Goal: Task Accomplishment & Management: Manage account settings

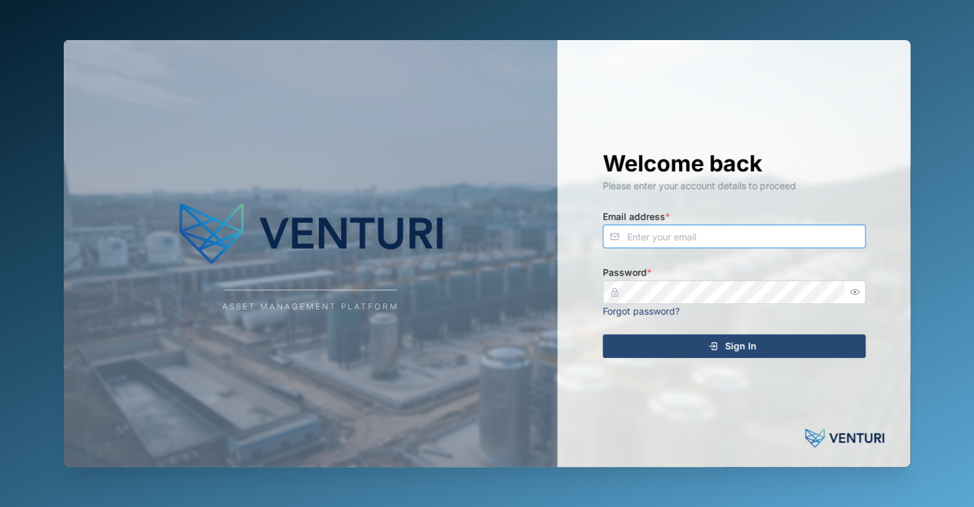
type input "[EMAIL_ADDRESS][DOMAIN_NAME]"
click at [782, 344] on div "Sign In" at bounding box center [732, 346] width 242 height 22
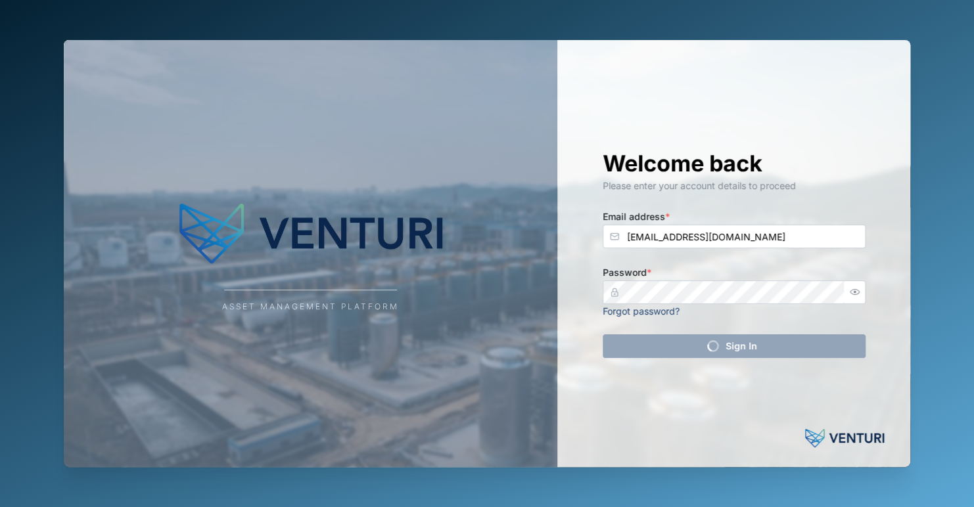
click at [456, 297] on div "Asset Management Platform" at bounding box center [311, 253] width 494 height 427
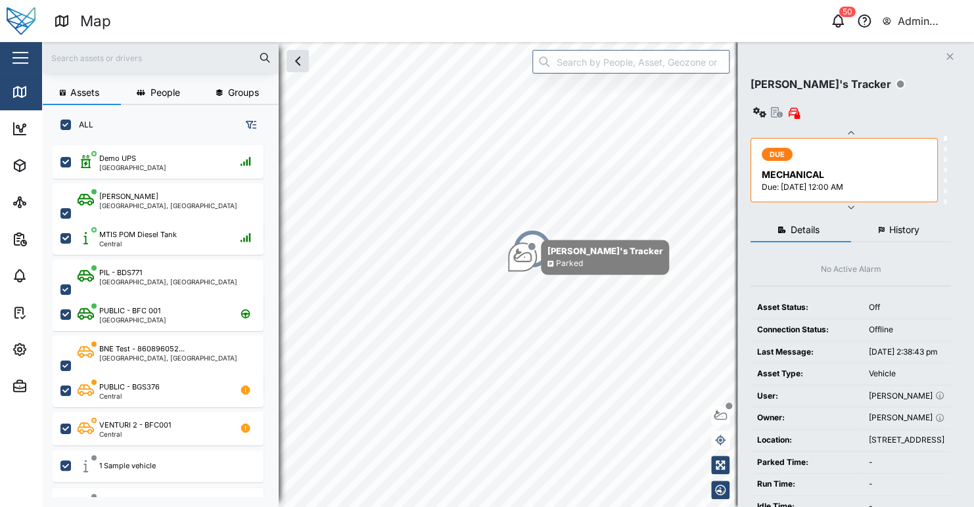
scroll to position [11, 11]
click at [16, 353] on icon "button" at bounding box center [20, 350] width 16 height 16
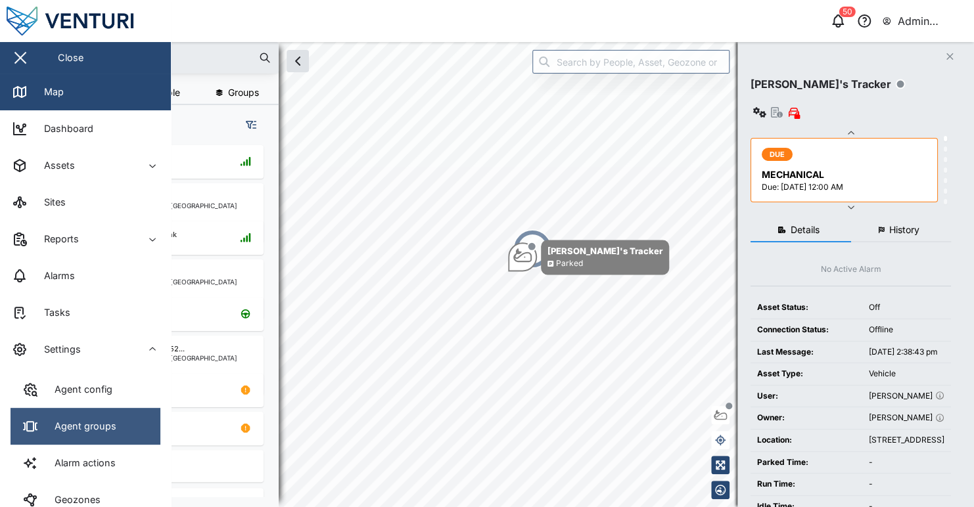
scroll to position [131, 0]
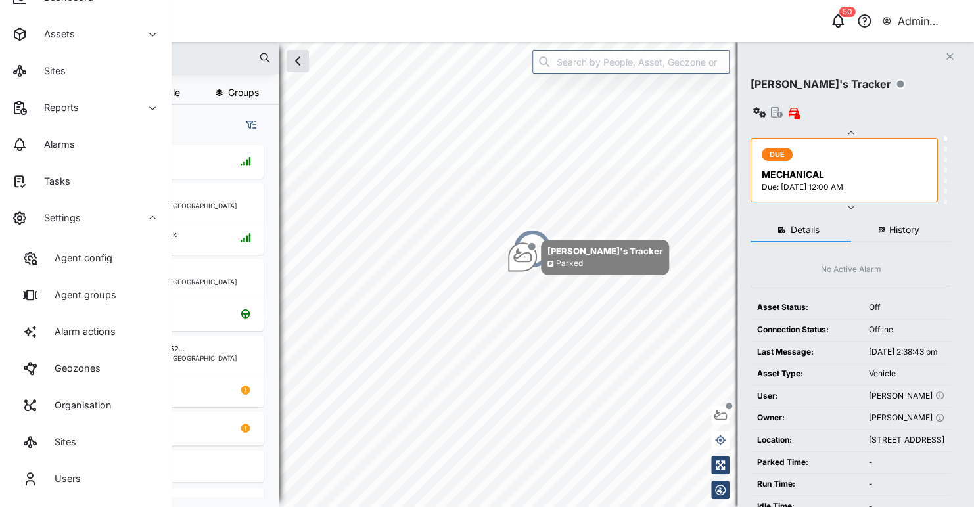
click at [410, 31] on div "Map" at bounding box center [281, 21] width 455 height 23
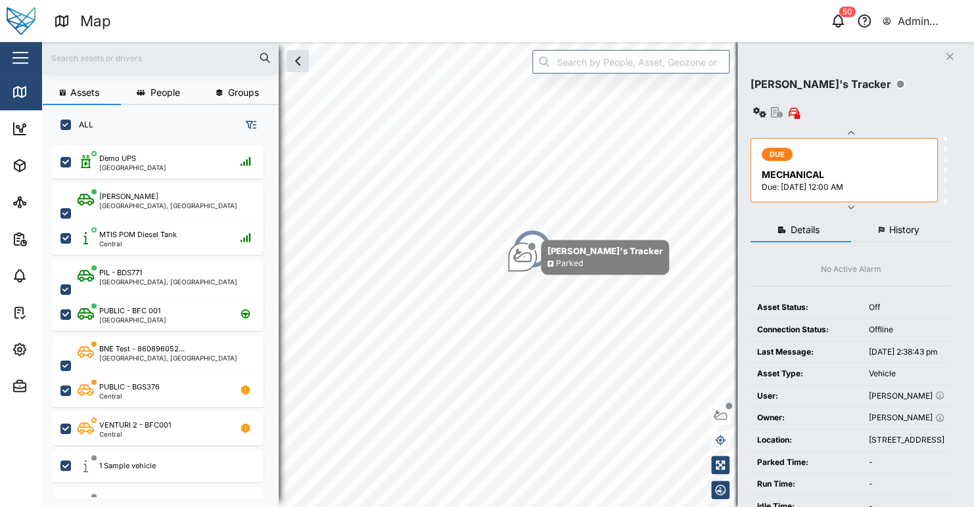
drag, startPoint x: 410, startPoint y: 31, endPoint x: 108, endPoint y: 440, distance: 508.1
click at [108, 440] on div "Map 50 Admin Zaerald Lungos Close Map Dashboard Assets Sites Reports Alarms Tas…" at bounding box center [487, 253] width 974 height 507
click at [24, 348] on icon "button" at bounding box center [20, 350] width 12 height 12
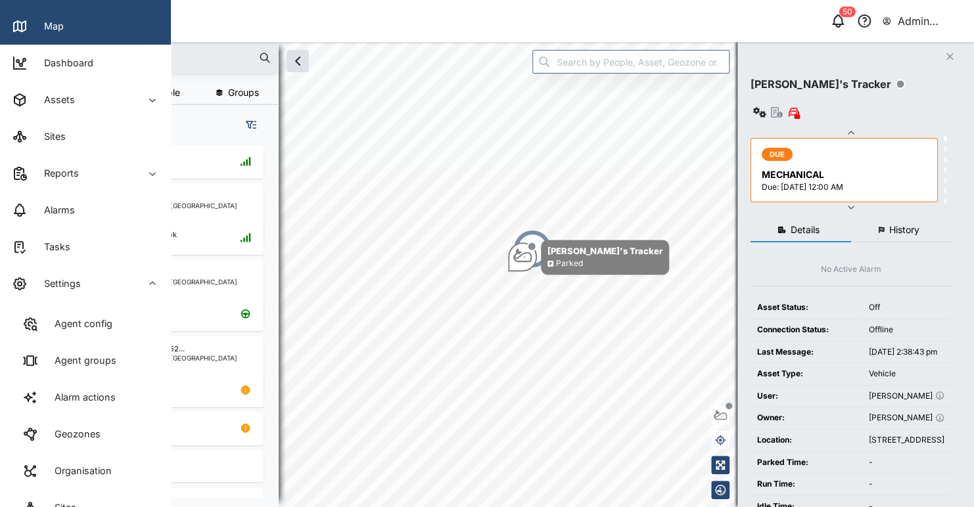
scroll to position [197, 0]
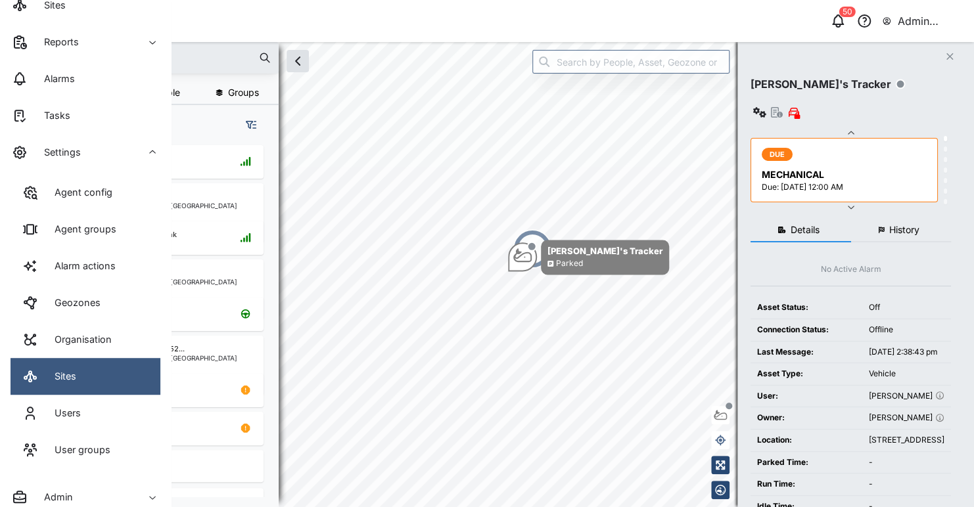
click at [92, 379] on link "Sites" at bounding box center [86, 376] width 150 height 37
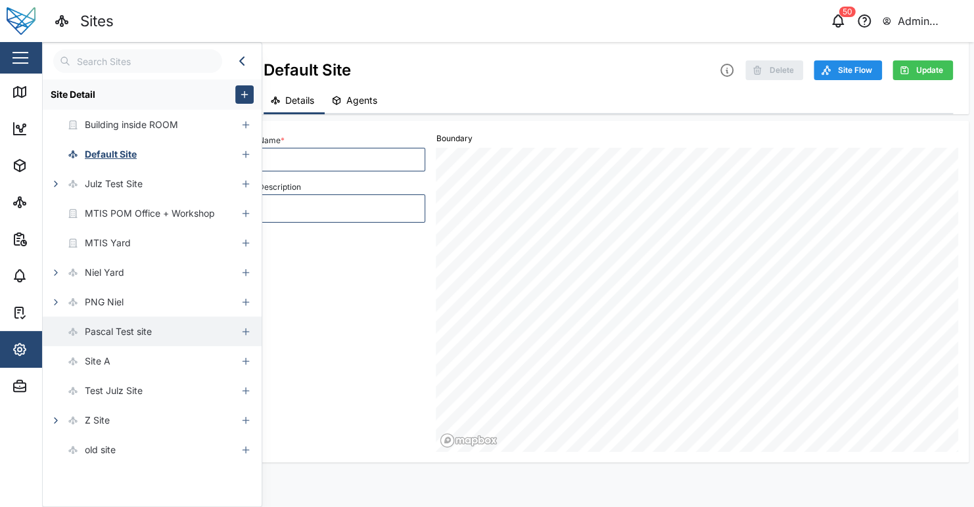
type textarea "x"
type input "Default Site"
type textarea "default site"
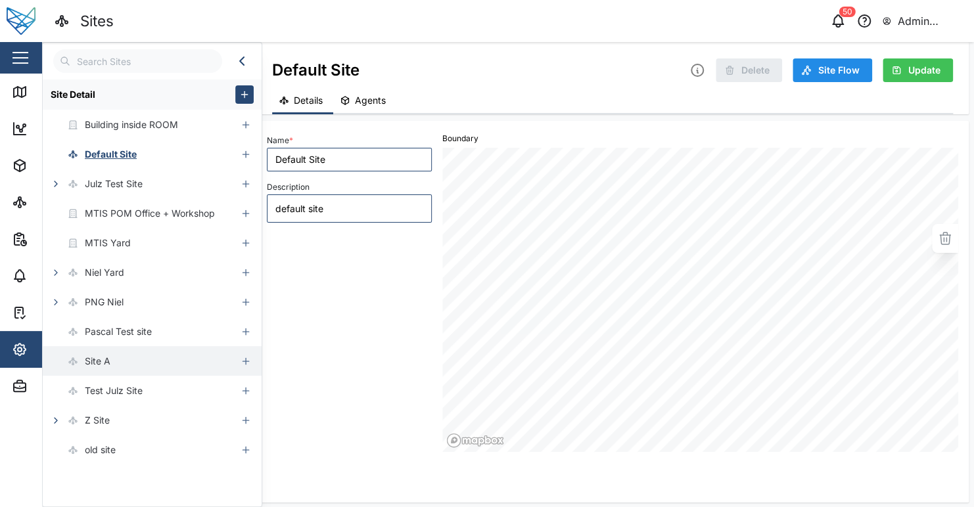
type textarea "x"
click at [354, 373] on div "Name * Default Site Description default site" at bounding box center [350, 291] width 176 height 331
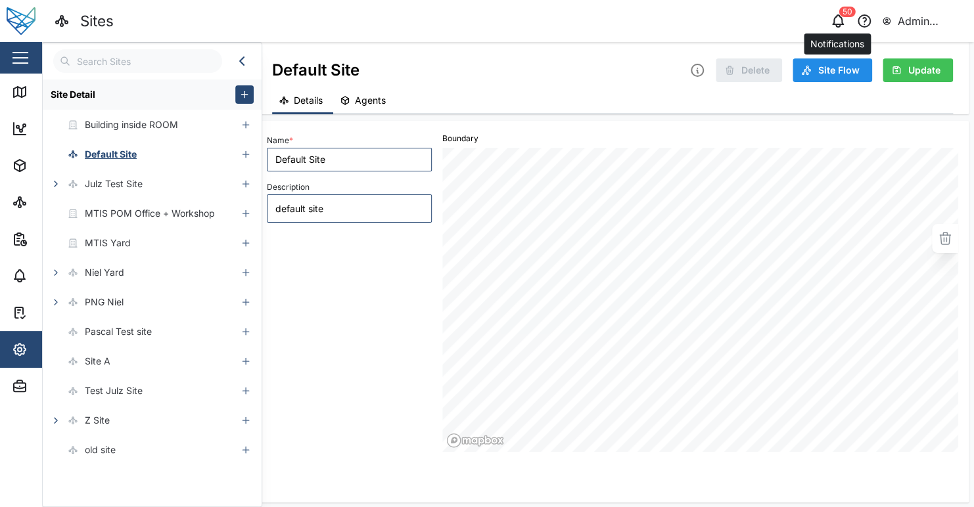
click at [837, 16] on icon "button" at bounding box center [838, 19] width 11 height 9
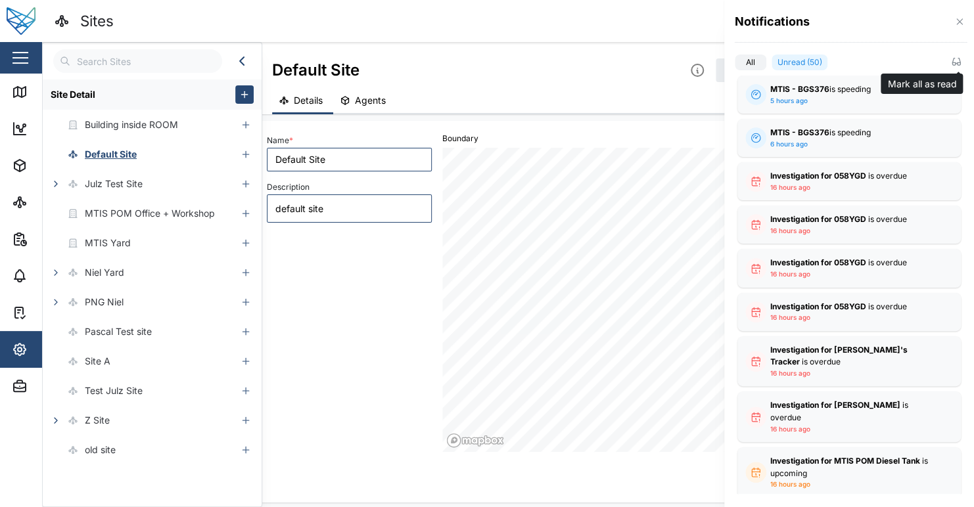
click at [959, 60] on icon "button" at bounding box center [959, 61] width 2 height 5
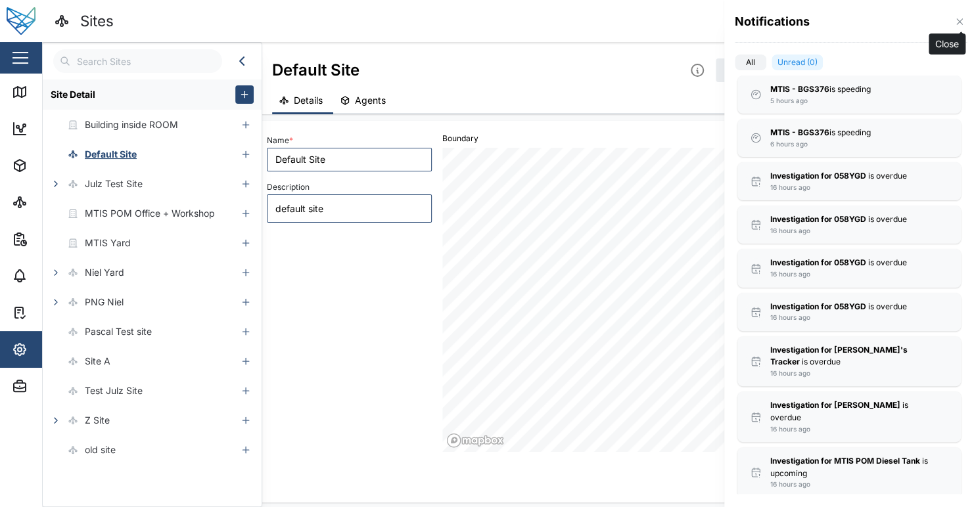
click at [956, 24] on icon "button" at bounding box center [959, 21] width 11 height 11
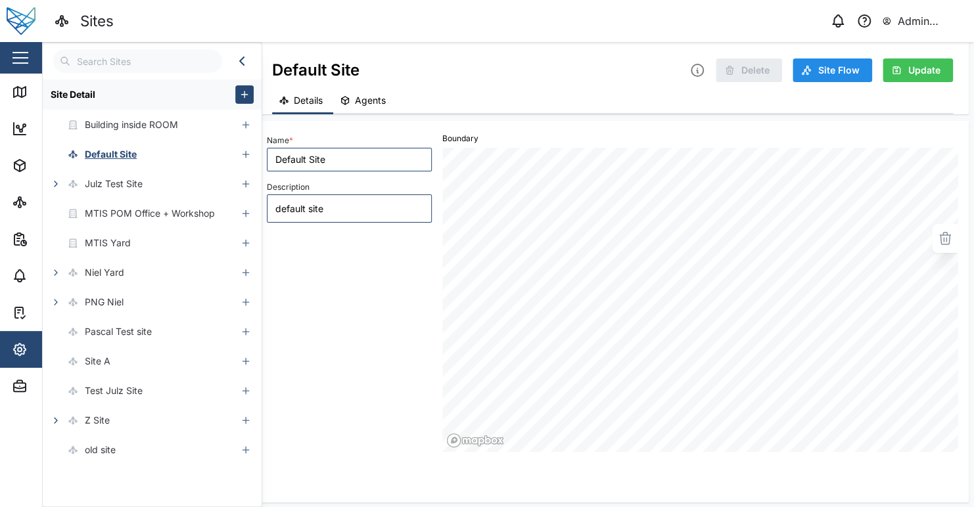
click at [565, 39] on header "Sites 0 Admin Zaerald Lungos" at bounding box center [487, 21] width 974 height 42
